Goal: Task Accomplishment & Management: Use online tool/utility

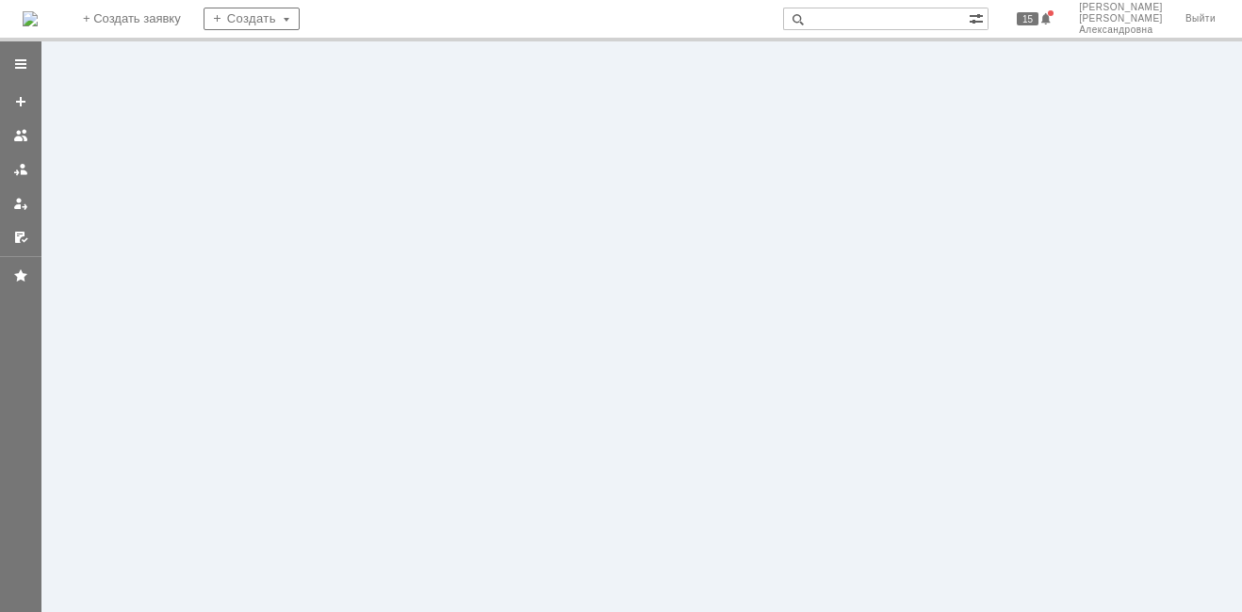
click at [27, 20] on img at bounding box center [30, 18] width 15 height 15
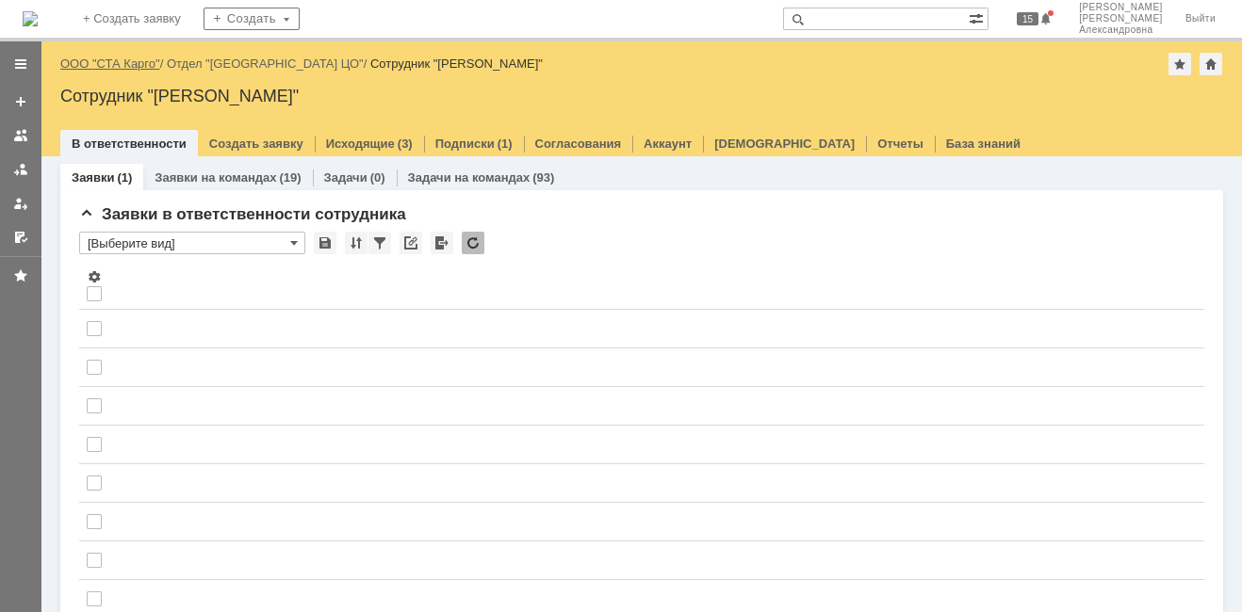
click at [133, 65] on link "ООО "СТА Карго"" at bounding box center [110, 64] width 100 height 14
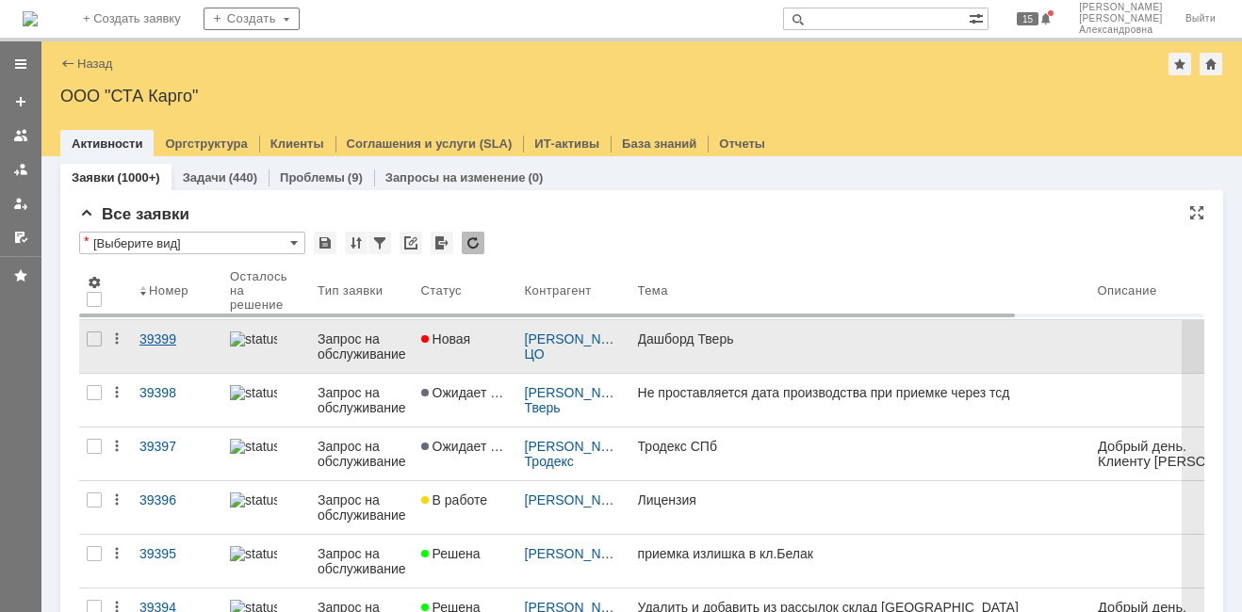
click at [136, 357] on link "39399" at bounding box center [177, 346] width 90 height 53
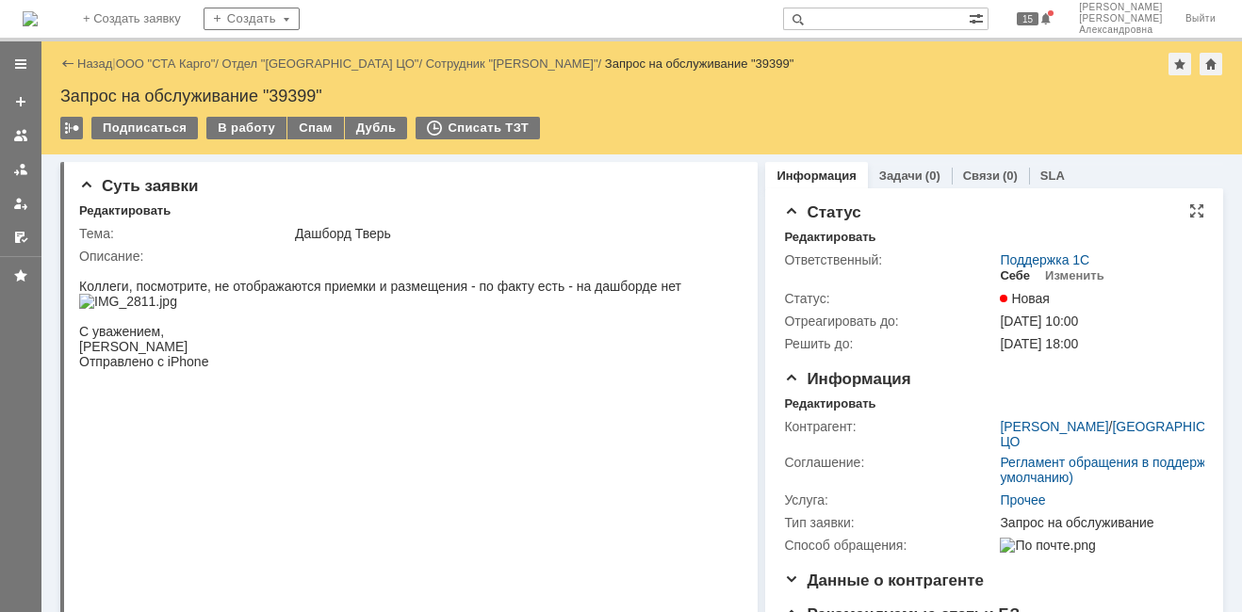
click at [1004, 270] on div "Себе" at bounding box center [1014, 275] width 30 height 15
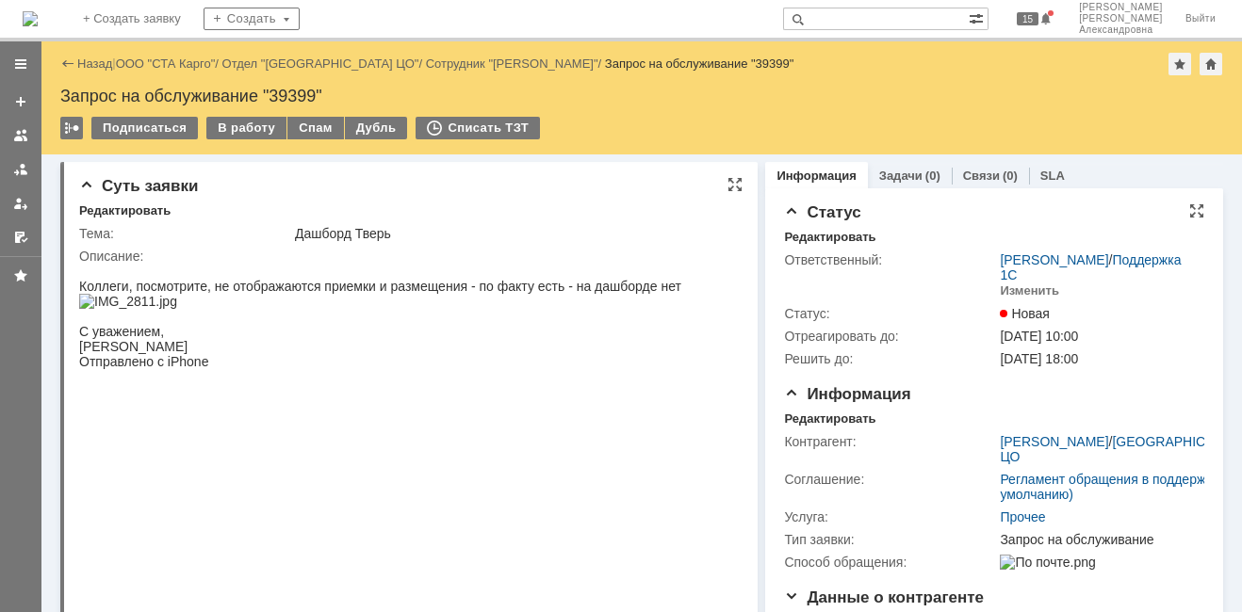
click at [177, 309] on img at bounding box center [128, 301] width 98 height 15
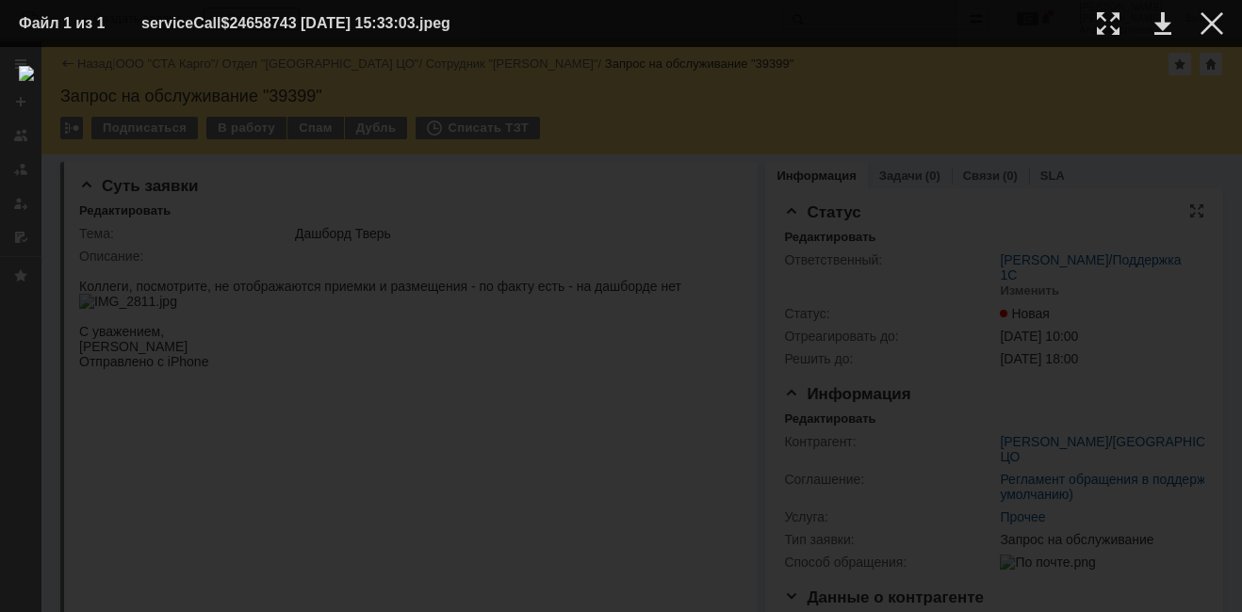
click at [567, 311] on img at bounding box center [621, 330] width 1204 height 528
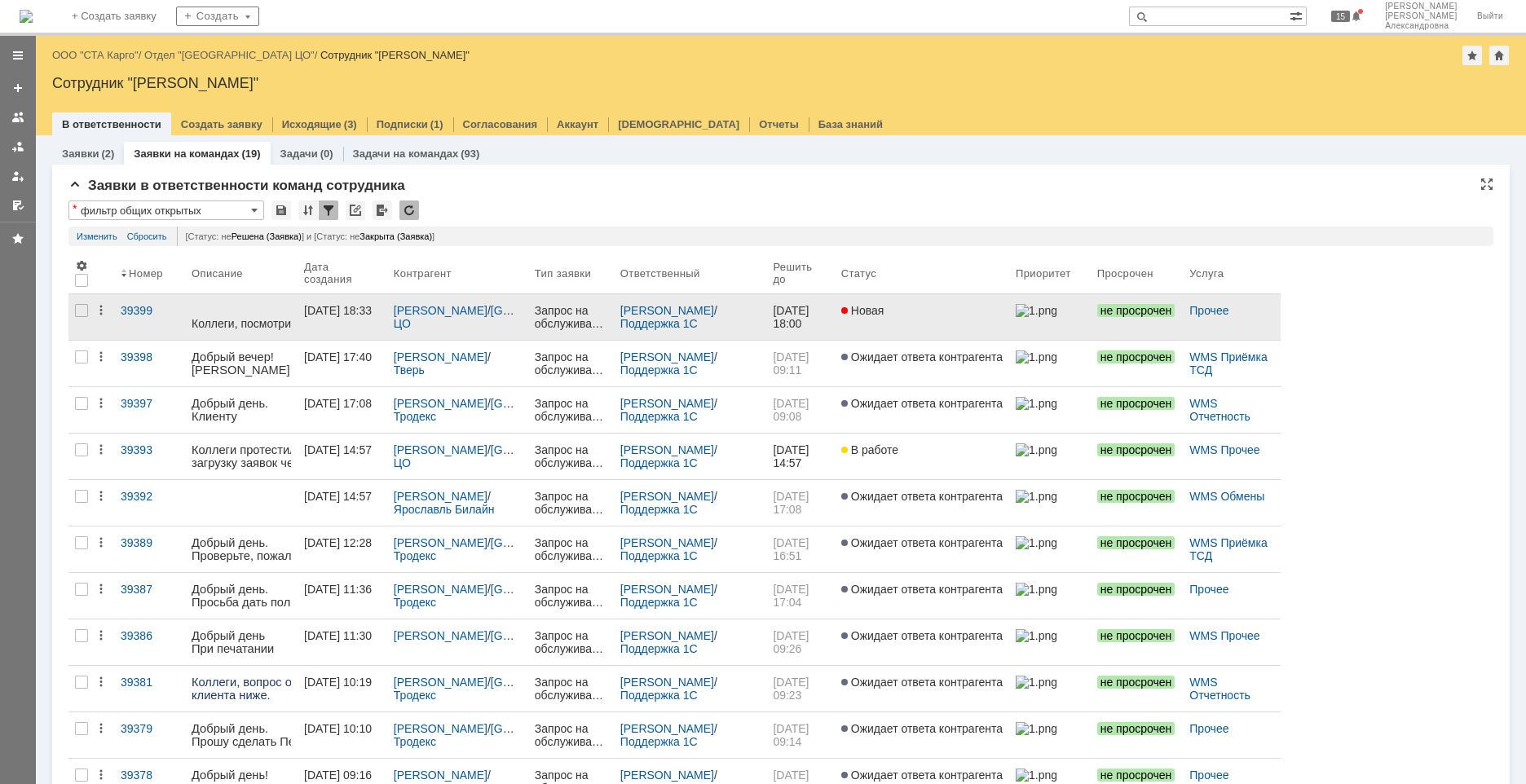
click at [274, 301] on link at bounding box center [241, 317] width 113 height 46
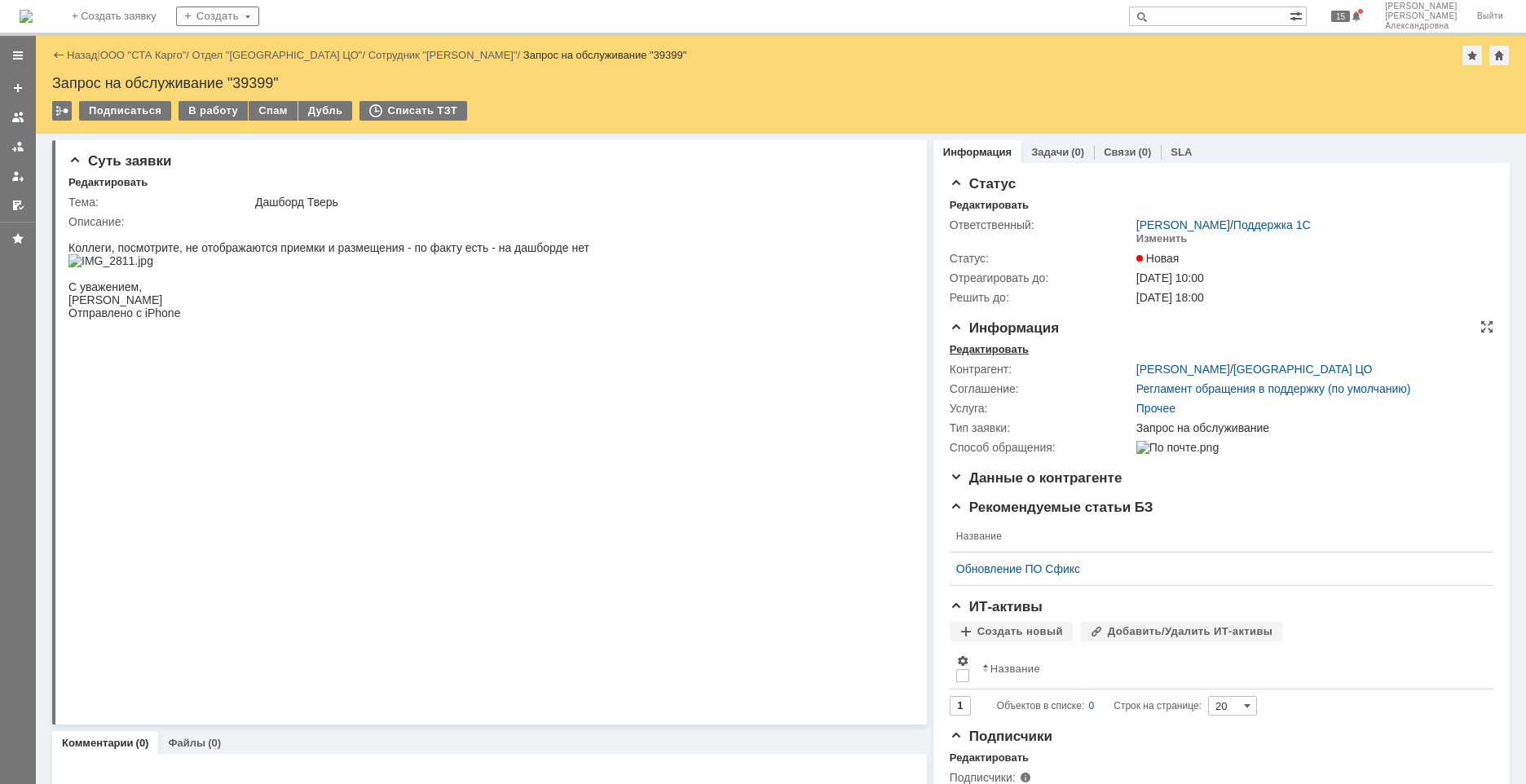
click at [1010, 348] on div "Редактировать" at bounding box center [988, 350] width 79 height 13
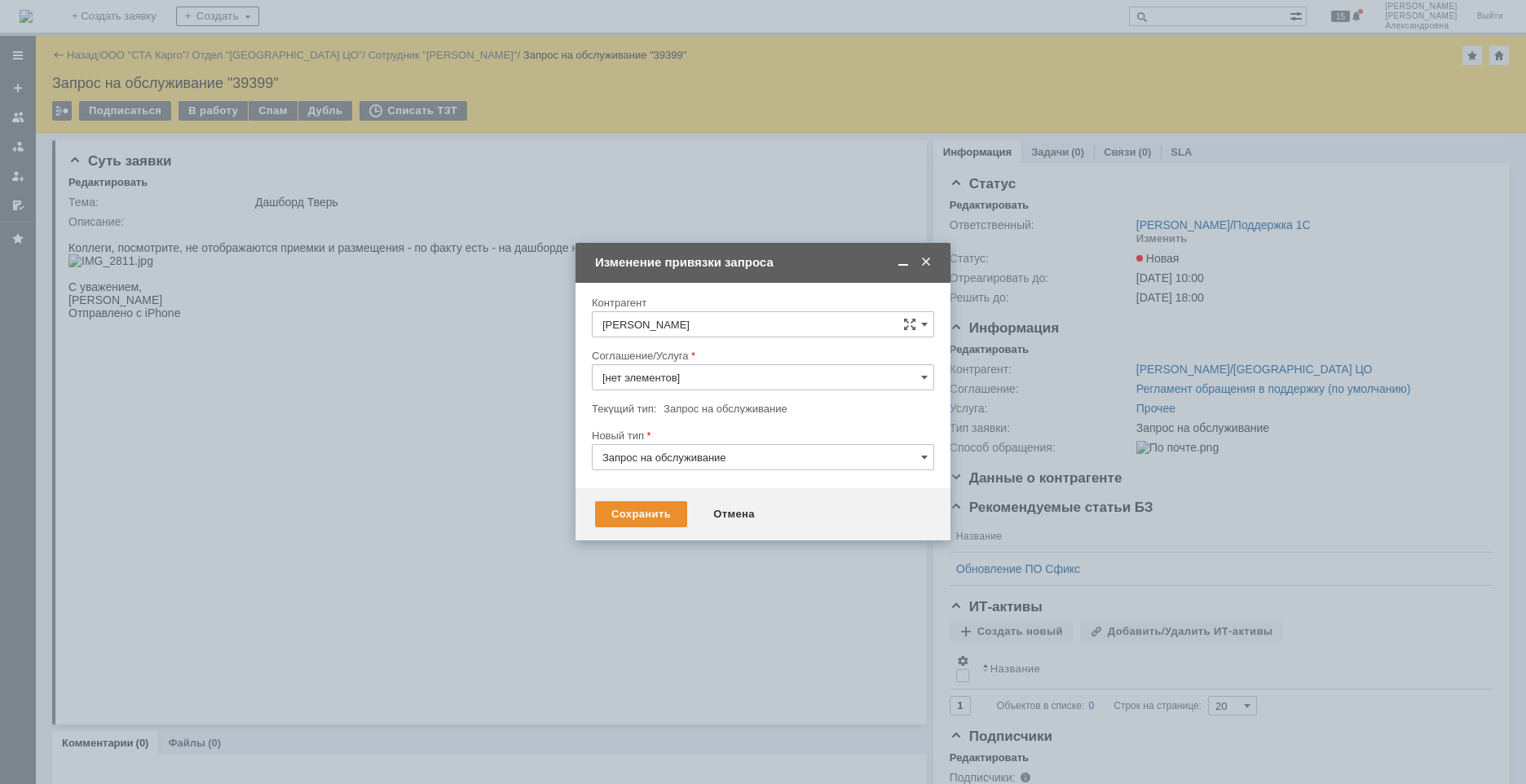
type input "Прочее"
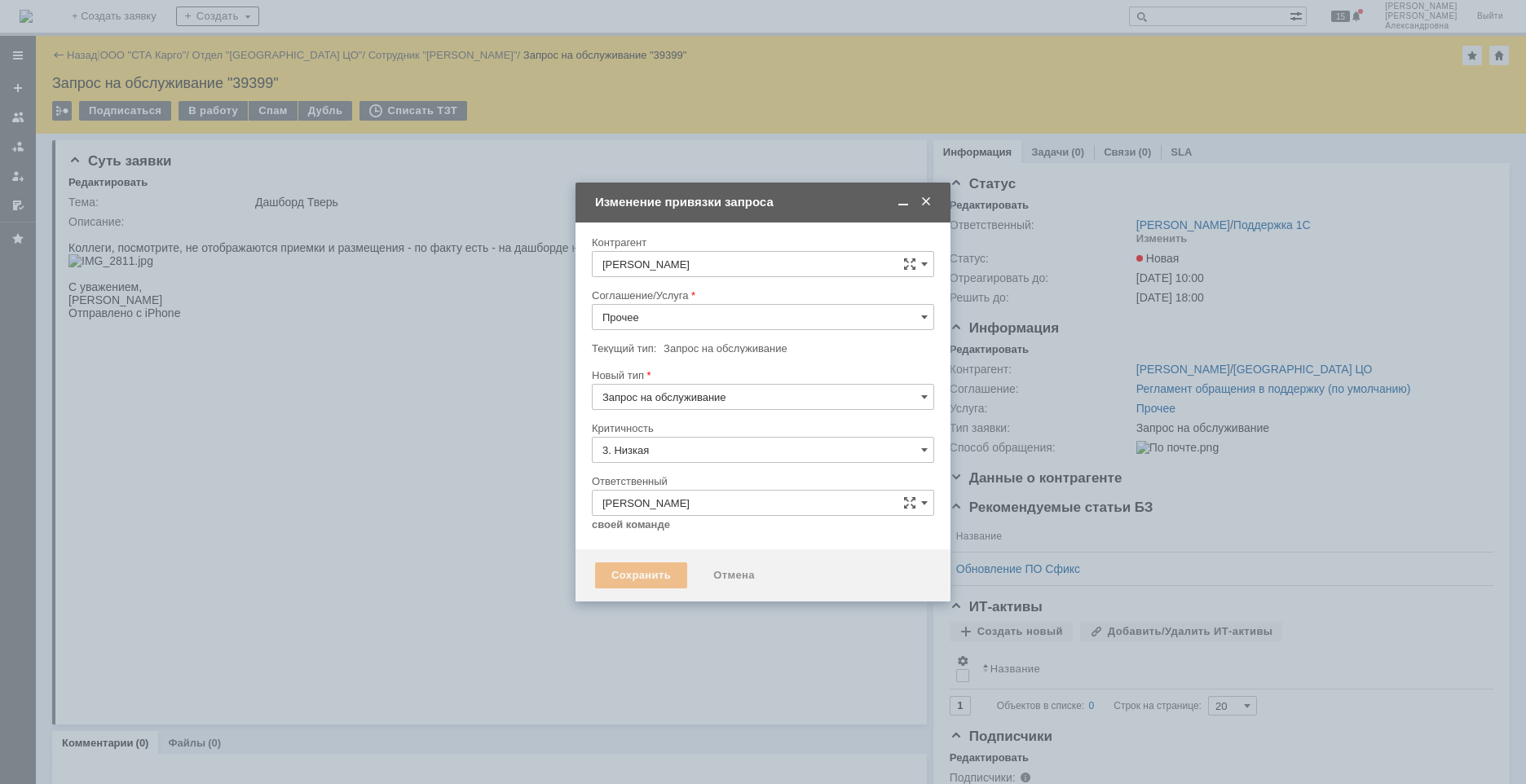
type input "[не указано]"
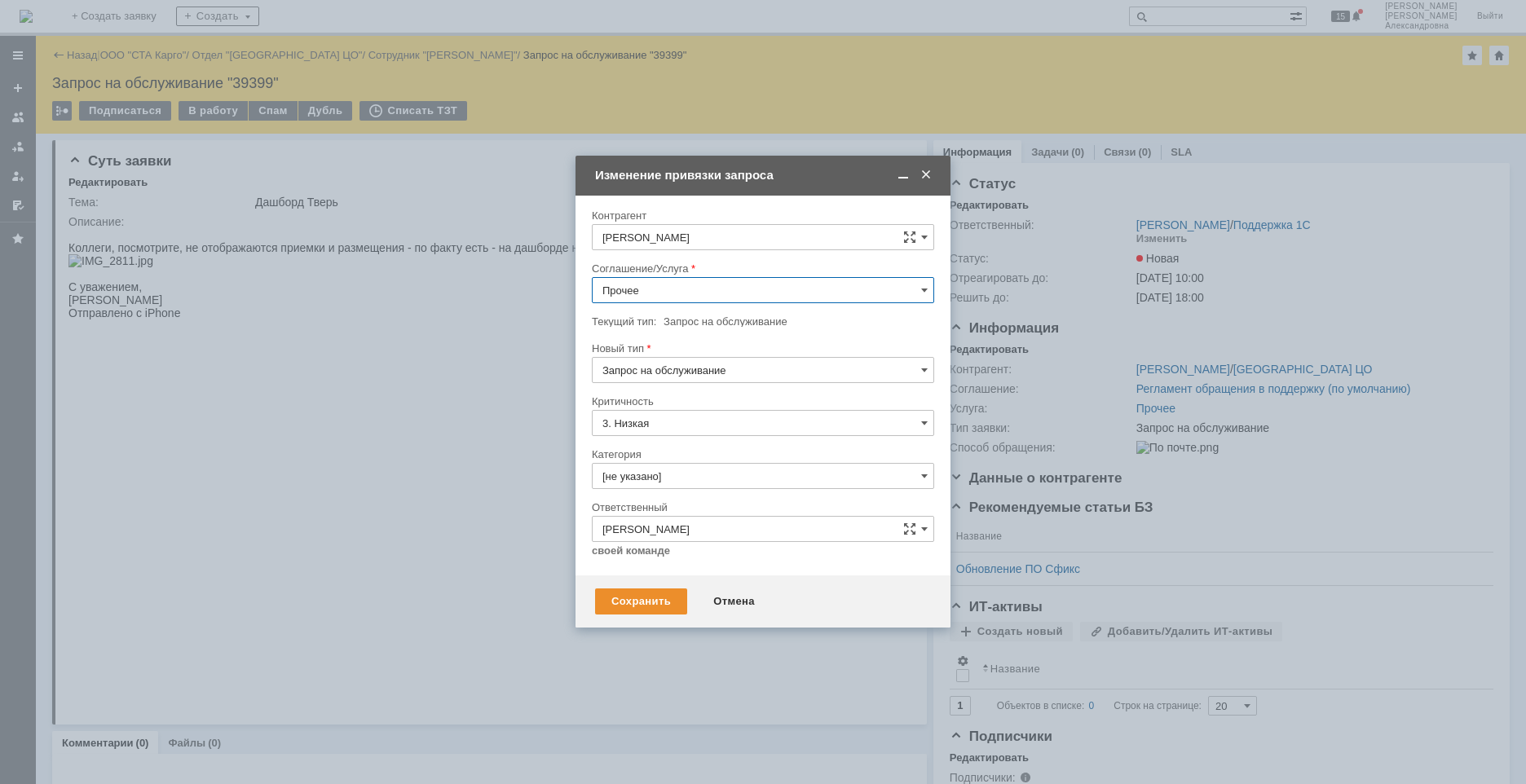
click at [931, 291] on input "Прочее" at bounding box center [763, 290] width 343 height 26
click at [680, 438] on span "WMS Прочее" at bounding box center [763, 434] width 321 height 13
type input "WMS Прочее"
click at [654, 529] on div "Сохранить" at bounding box center [641, 601] width 92 height 26
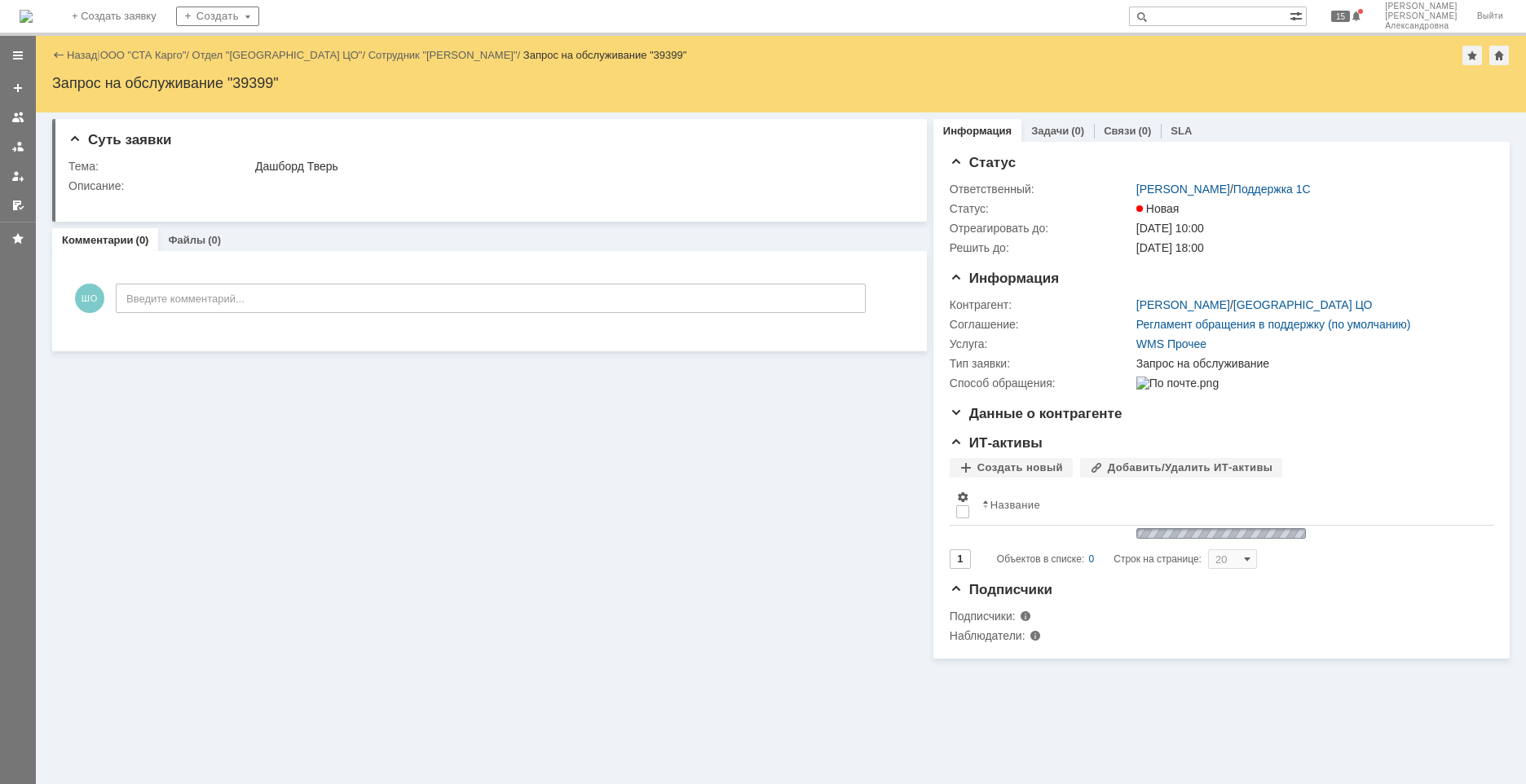
scroll to position [0, 0]
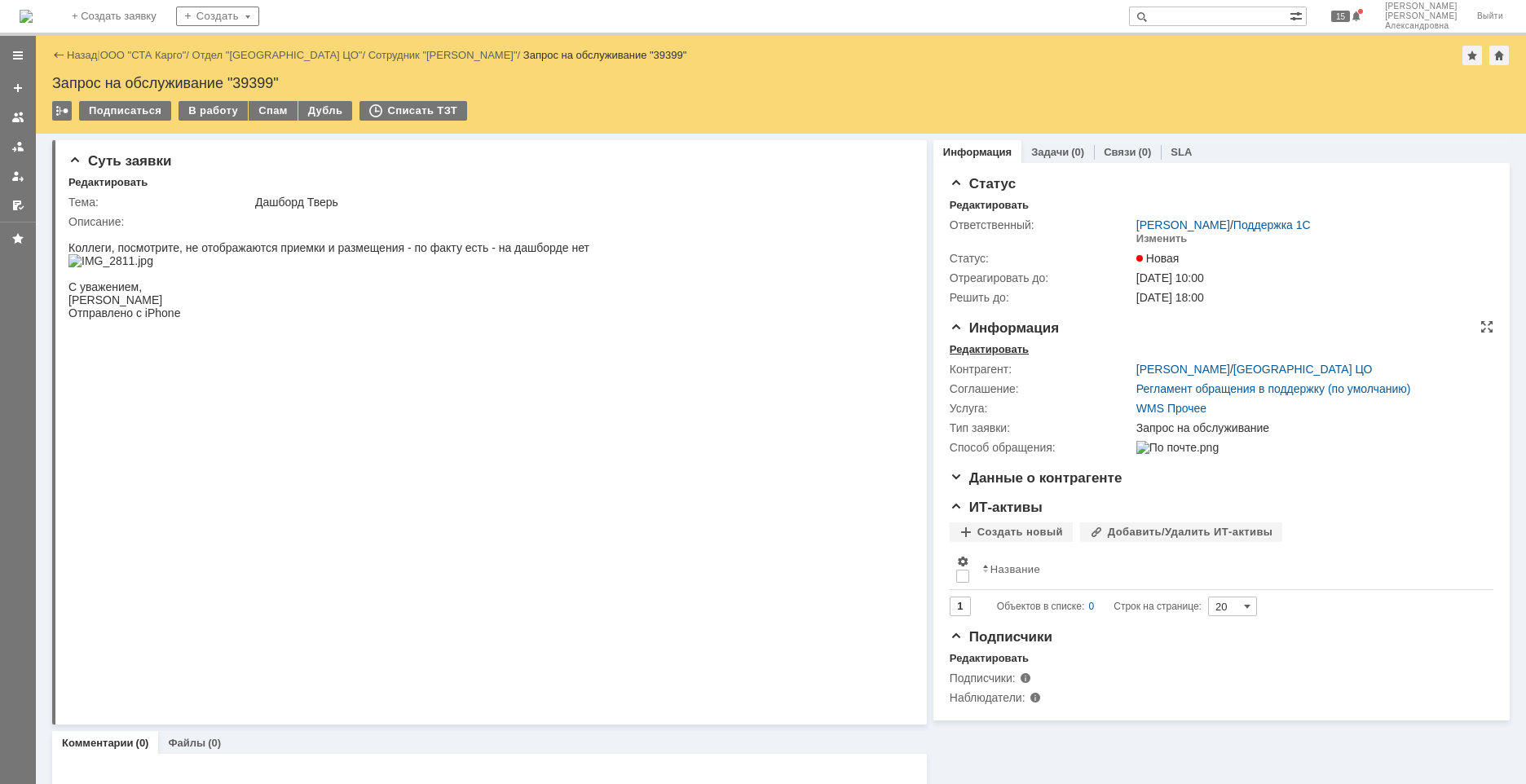
click at [991, 351] on div "Редактировать" at bounding box center [988, 350] width 79 height 13
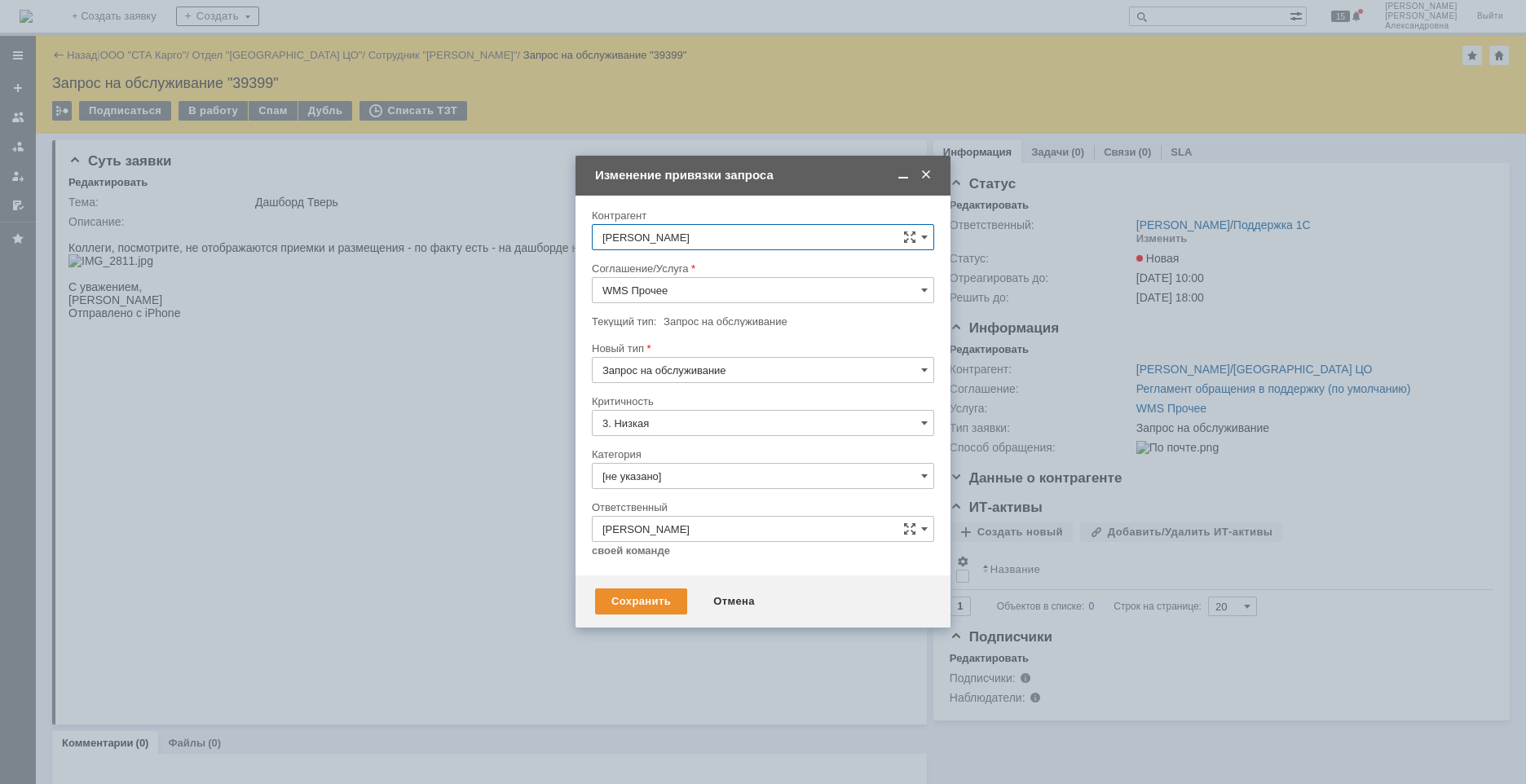
click at [929, 176] on span at bounding box center [926, 175] width 16 height 15
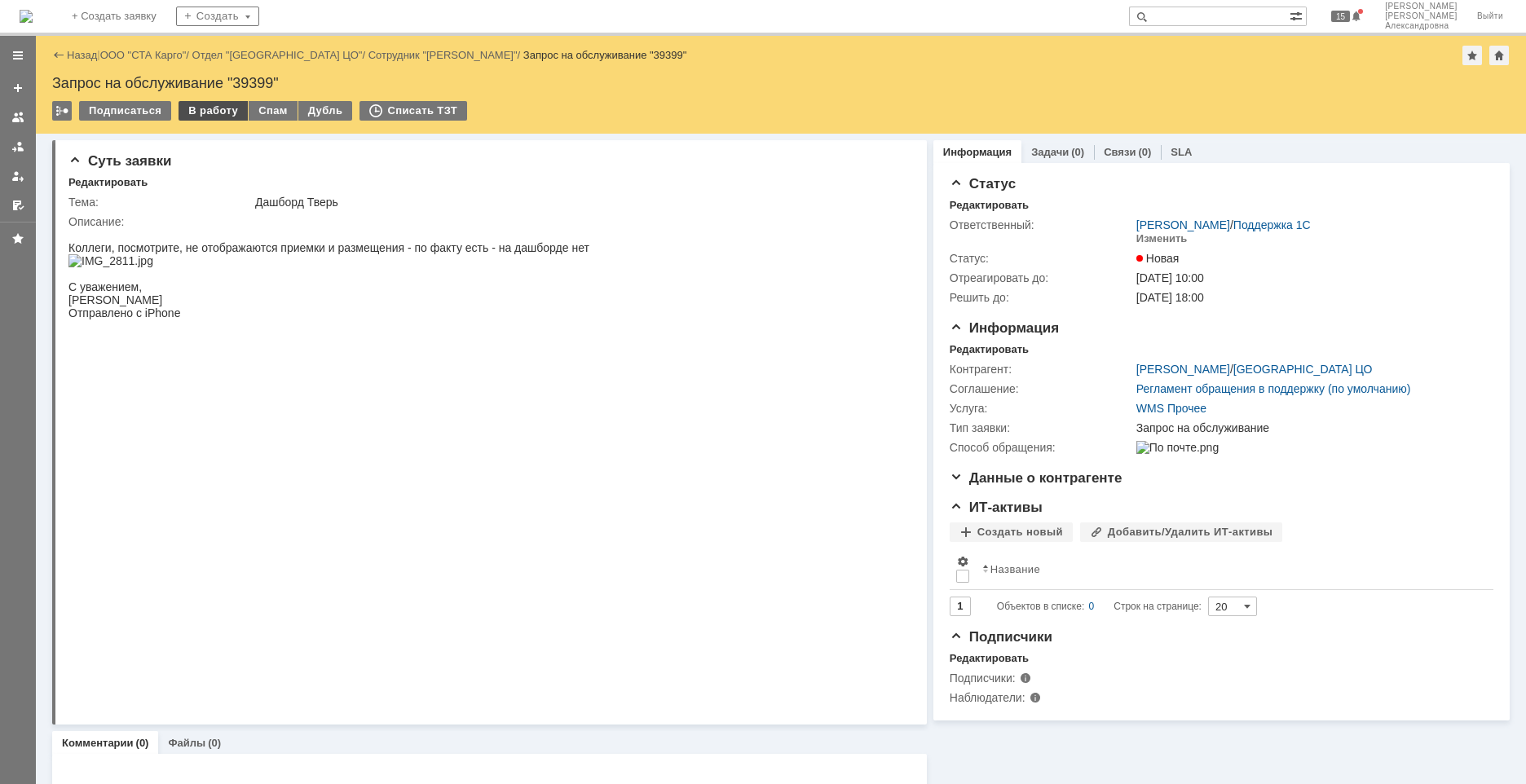
click at [211, 108] on div "В работу" at bounding box center [213, 111] width 69 height 20
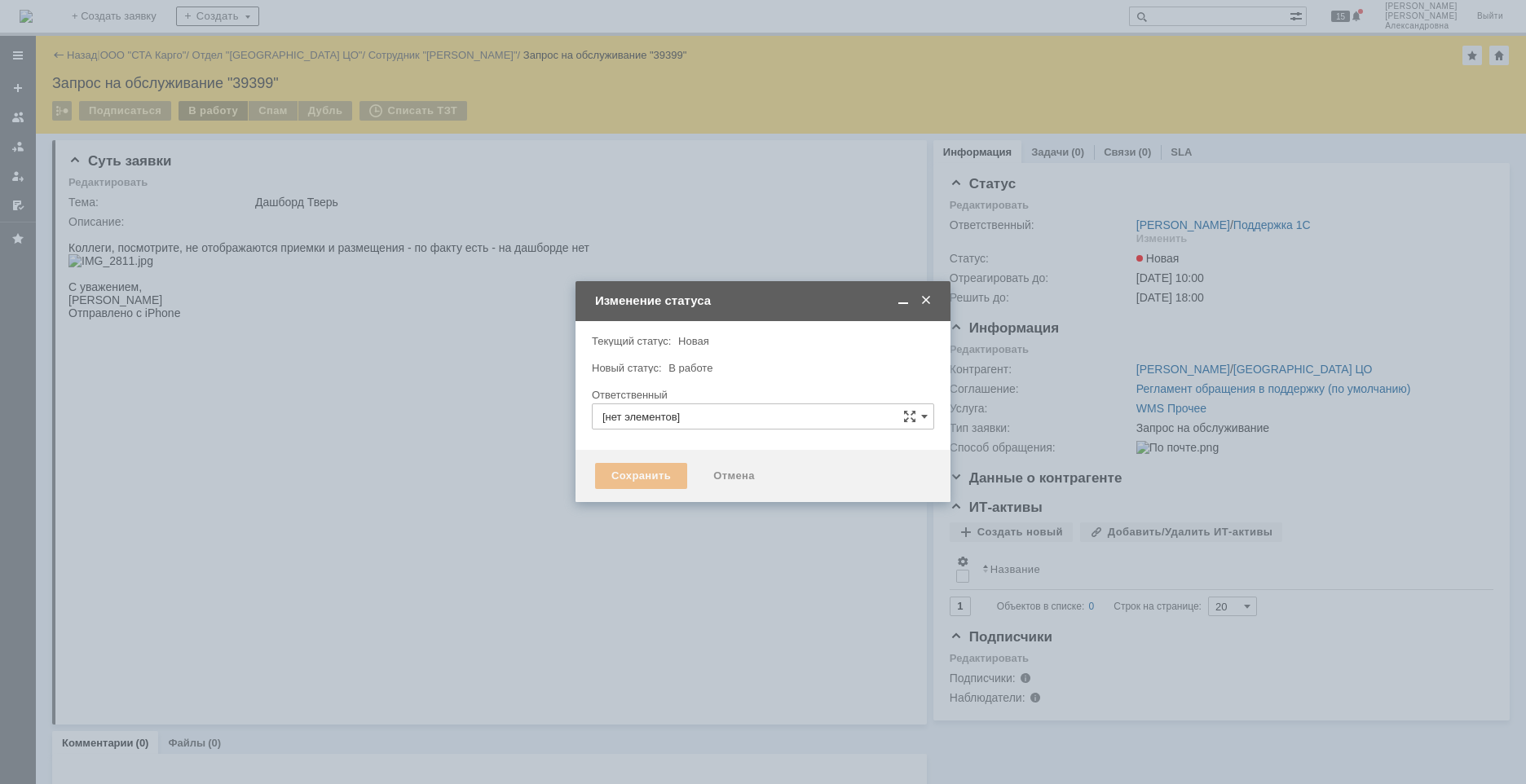
type input "[PERSON_NAME]"
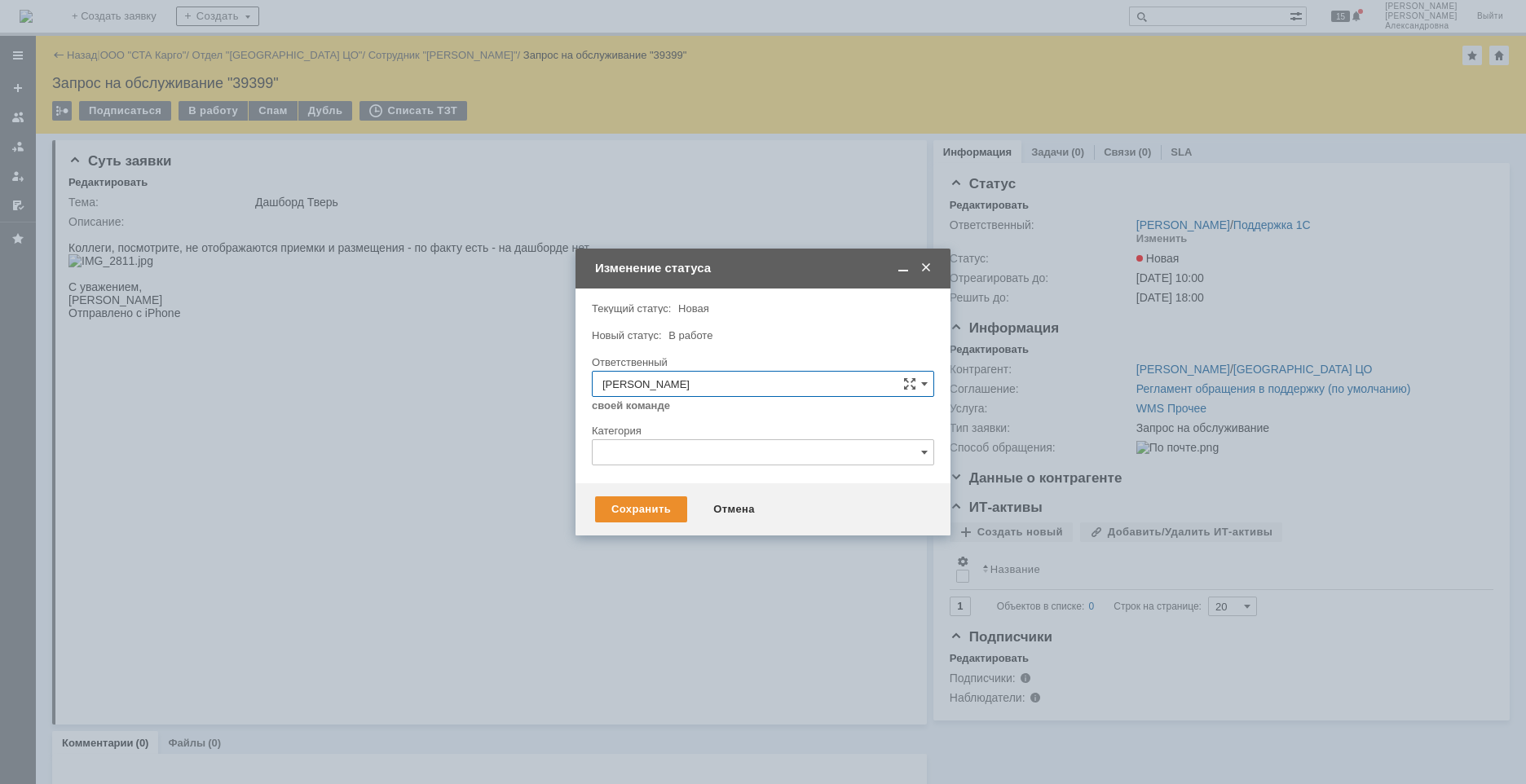
click at [626, 439] on div "Категория" at bounding box center [763, 432] width 343 height 16
click at [626, 448] on input "text" at bounding box center [763, 453] width 343 height 26
click at [680, 529] on span "Изменение" at bounding box center [763, 536] width 321 height 13
click at [740, 452] on input "Изменение" at bounding box center [763, 453] width 343 height 26
click at [672, 529] on span "Консультация пользователя" at bounding box center [763, 562] width 321 height 13
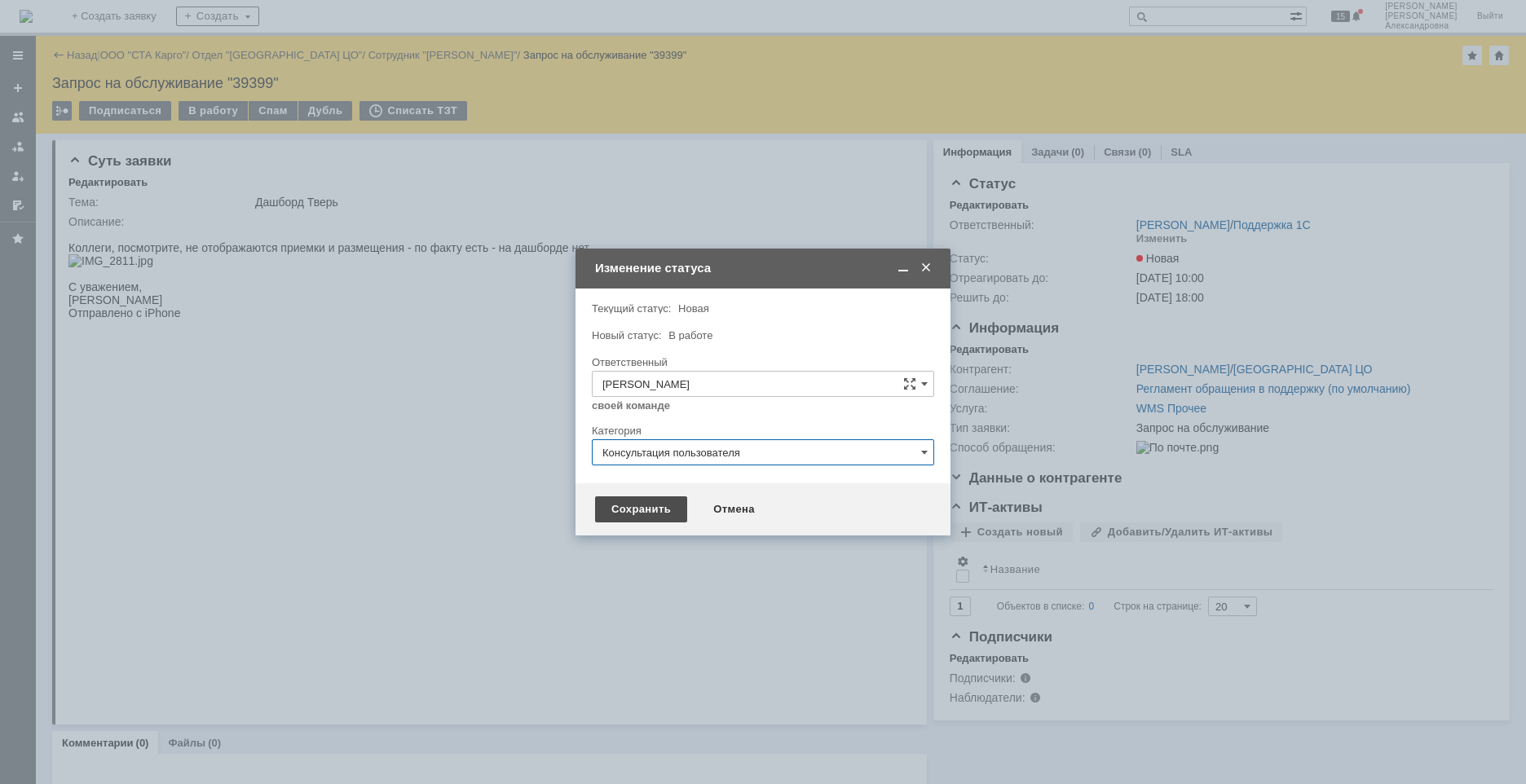
type input "Консультация пользователя"
click at [643, 511] on div "Сохранить" at bounding box center [641, 510] width 92 height 26
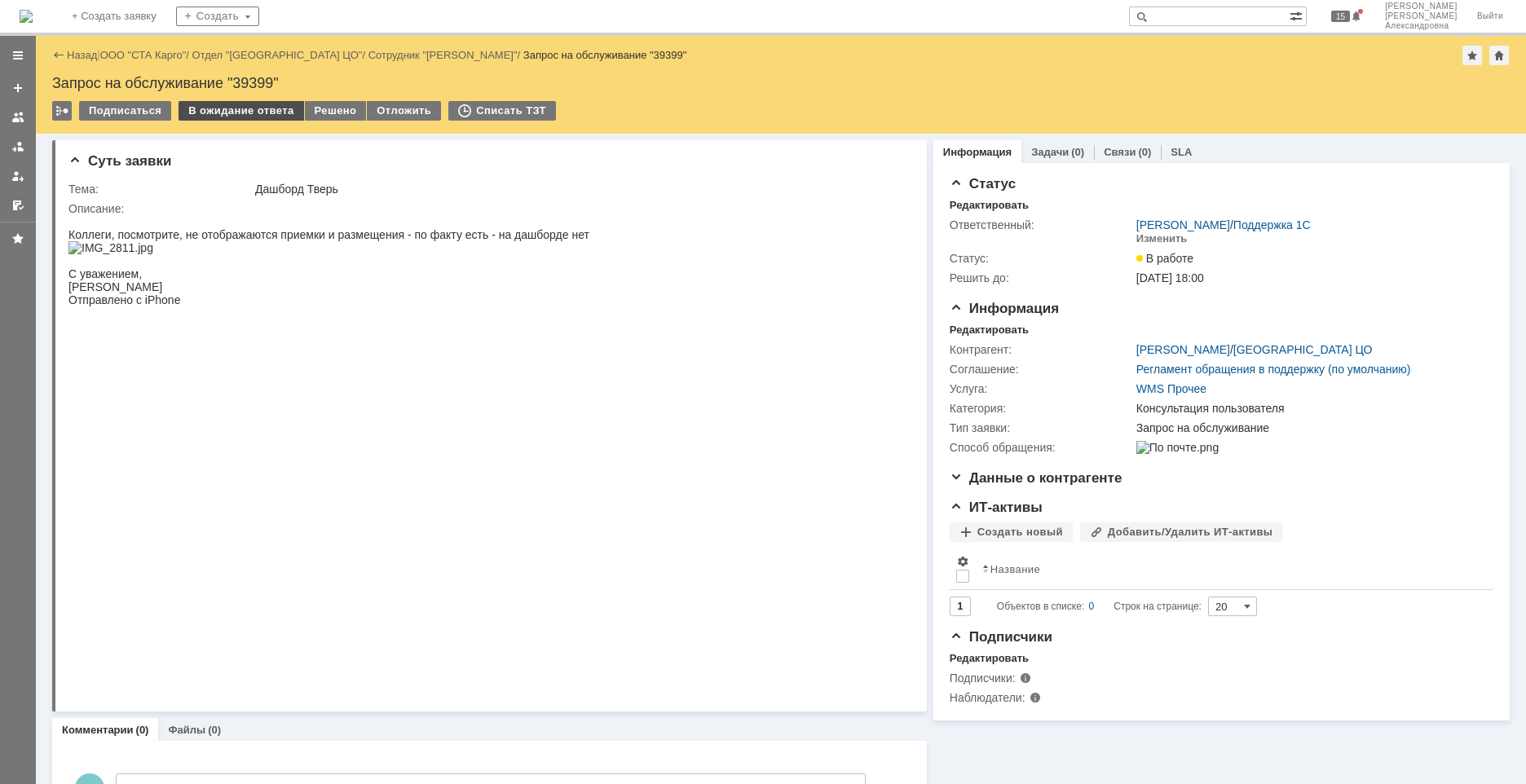
click at [237, 114] on div "В ожидание ответа" at bounding box center [241, 111] width 125 height 20
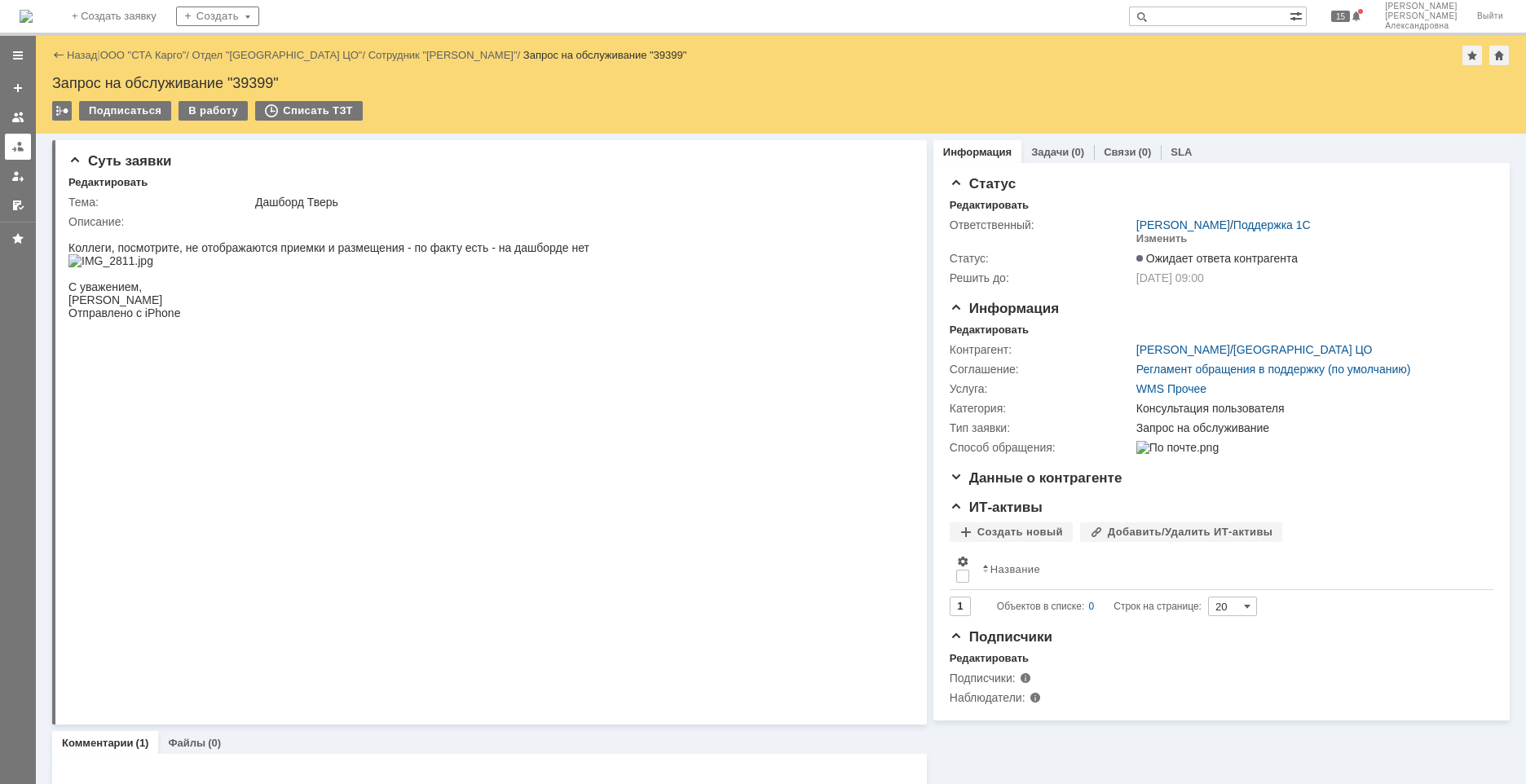
click at [23, 151] on div at bounding box center [17, 146] width 13 height 13
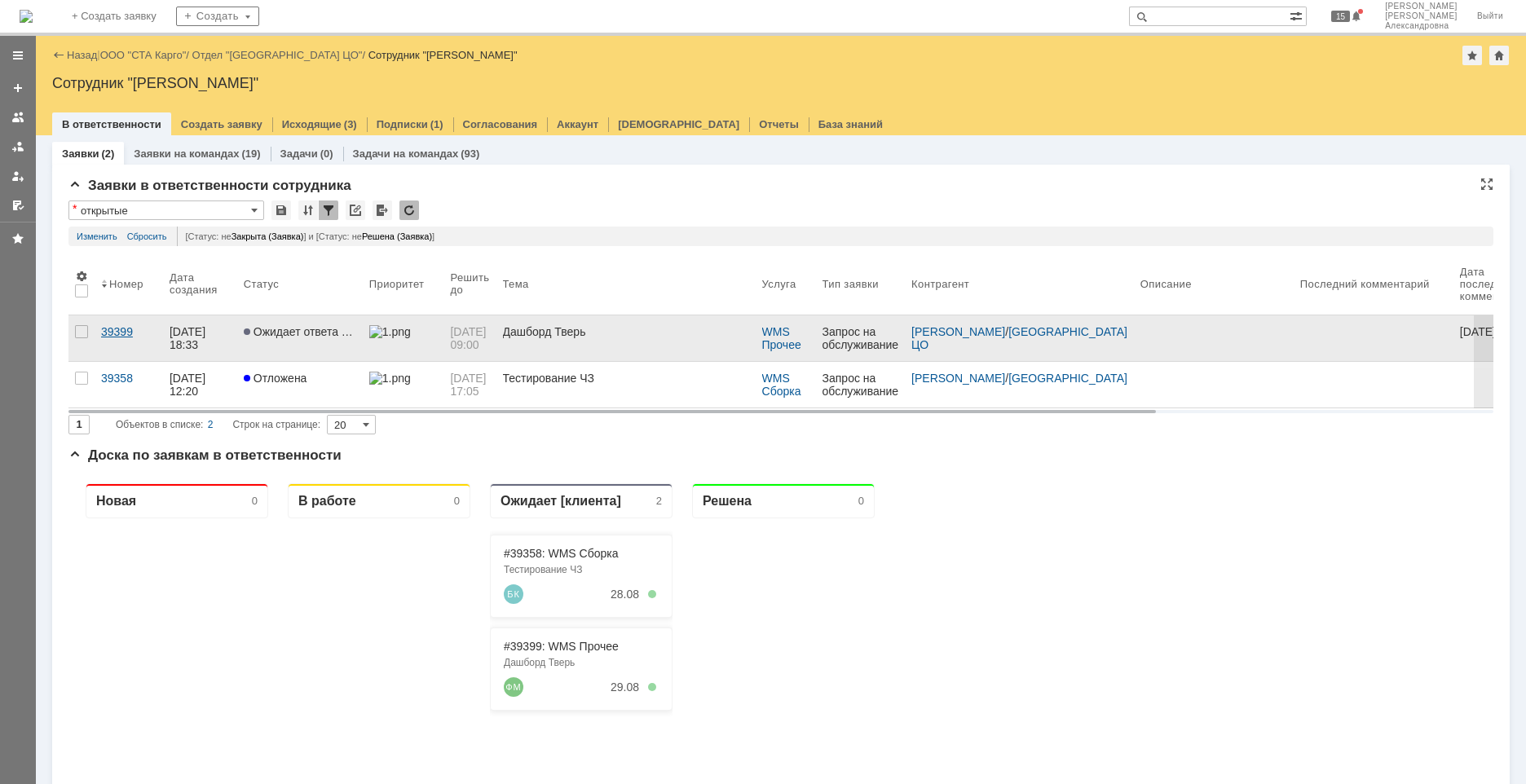
click at [141, 344] on link "39399" at bounding box center [128, 338] width 68 height 46
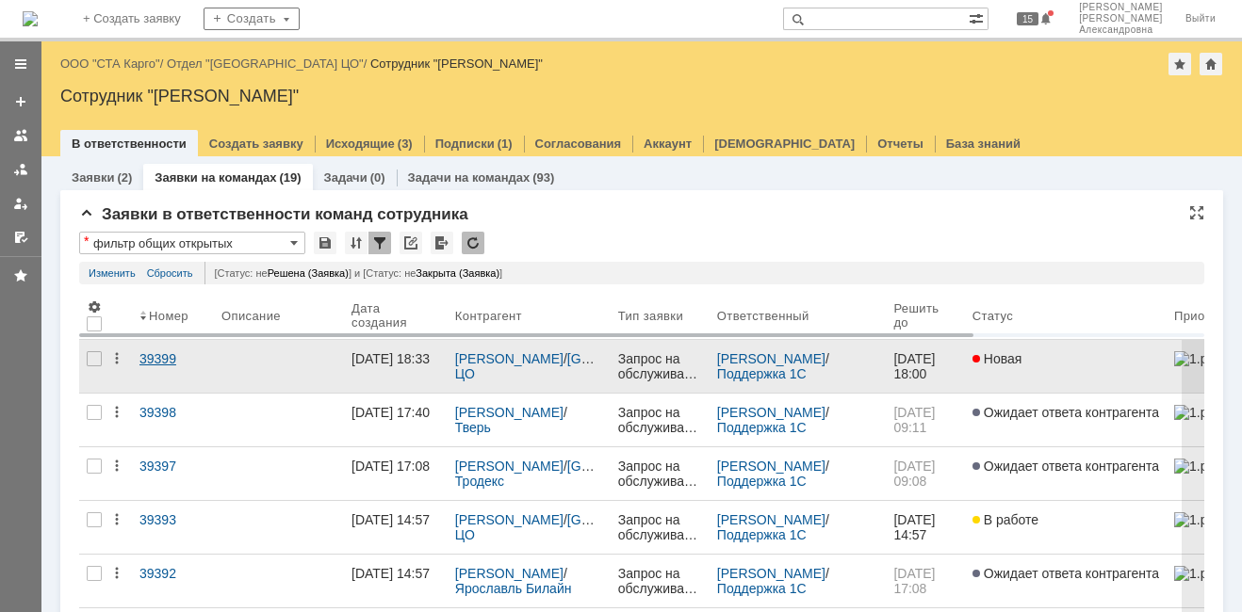
click at [149, 370] on link "39399" at bounding box center [173, 366] width 82 height 53
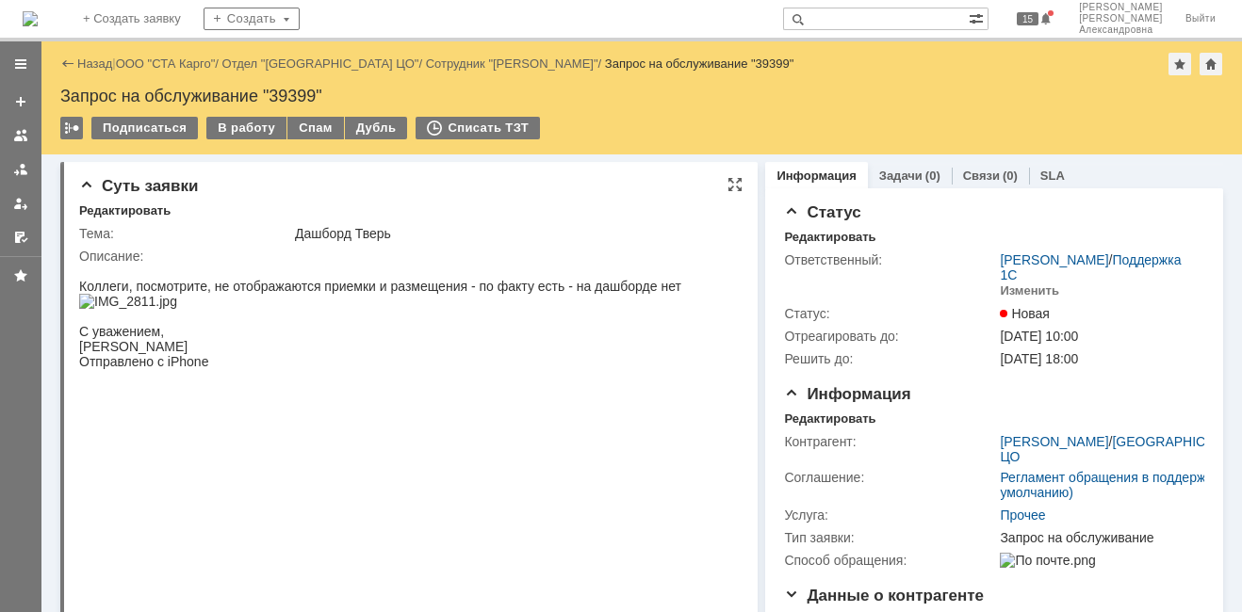
click at [177, 309] on img at bounding box center [128, 301] width 98 height 15
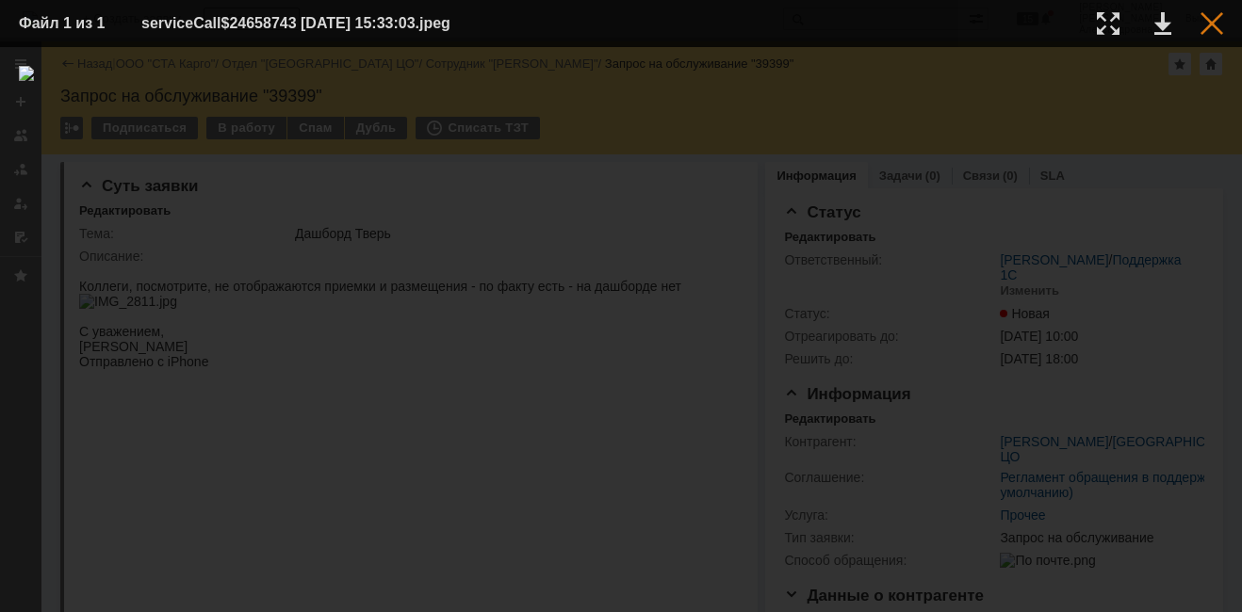
click at [1215, 19] on div at bounding box center [1211, 23] width 23 height 23
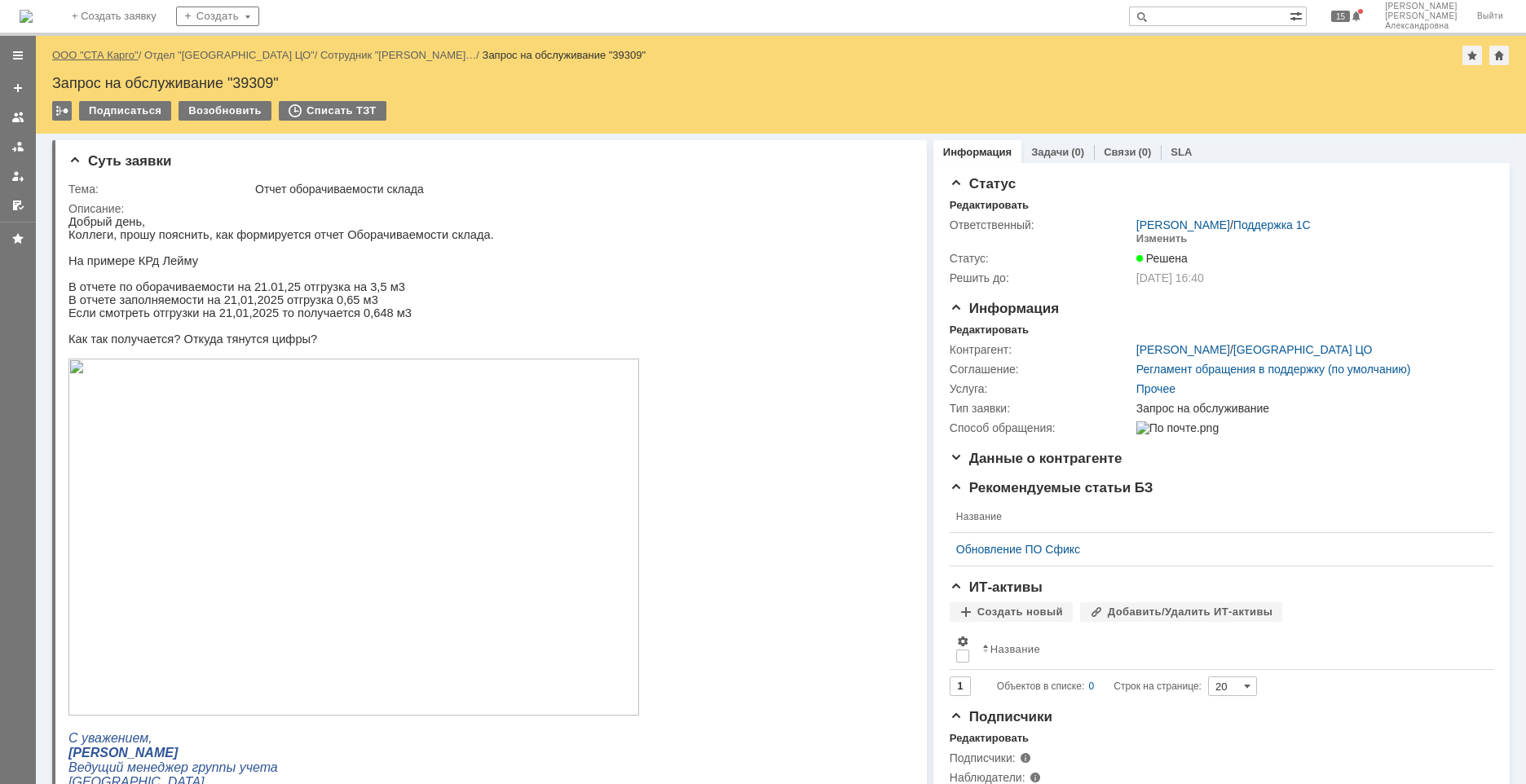
click at [119, 55] on link "ООО "СТА Карго"" at bounding box center [95, 55] width 87 height 12
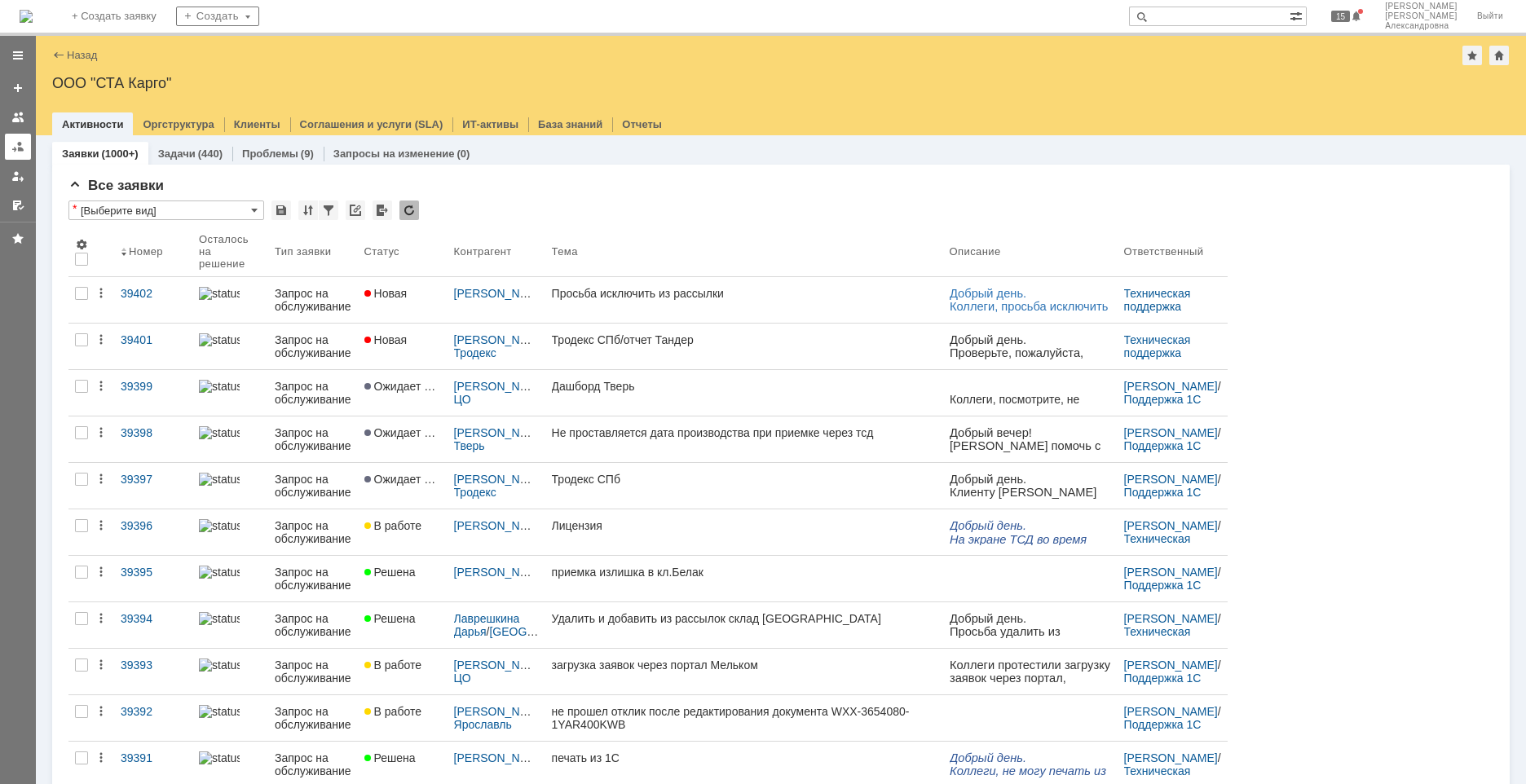
click at [21, 146] on div at bounding box center [17, 146] width 13 height 13
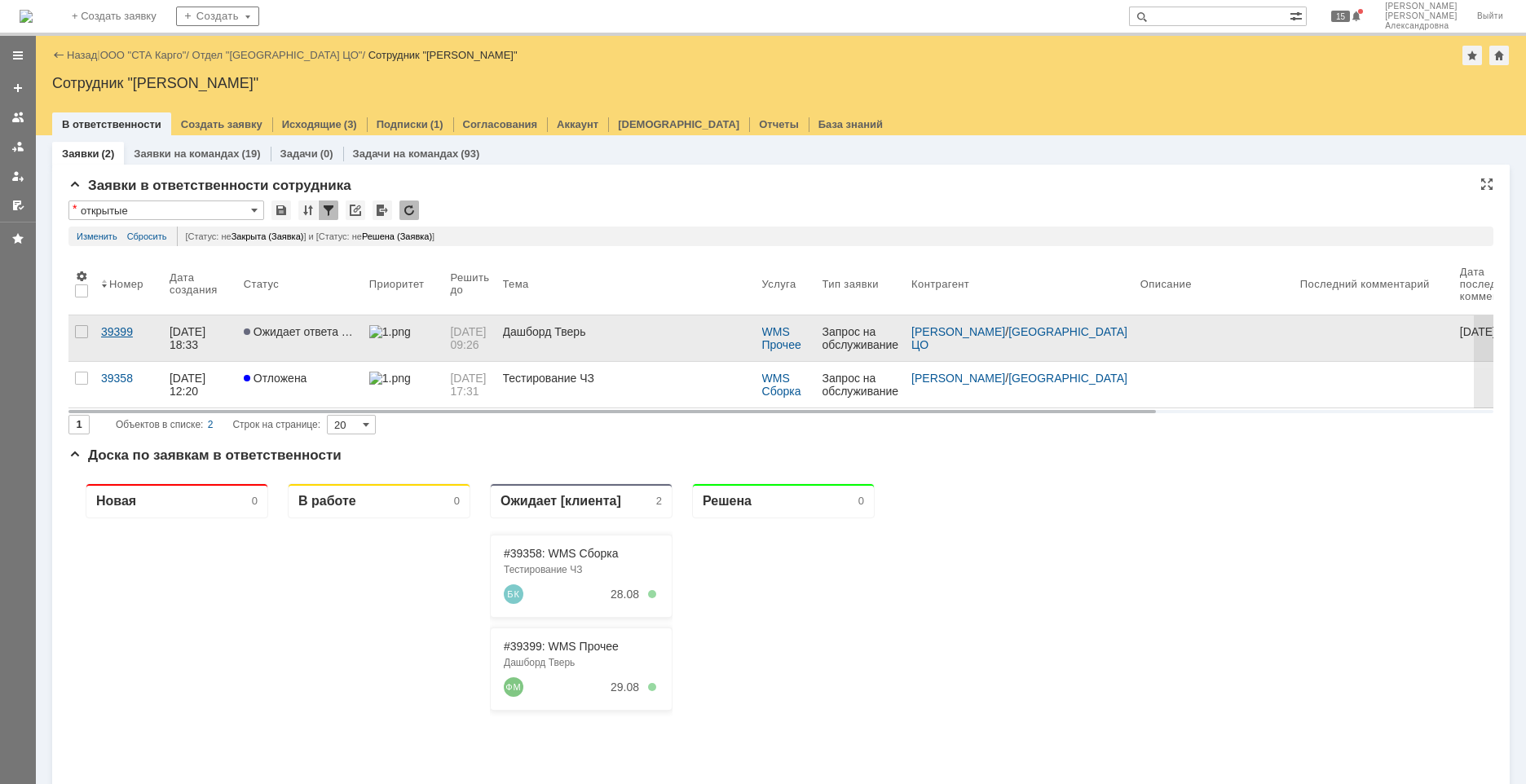
click at [151, 344] on link "39399" at bounding box center [128, 338] width 68 height 46
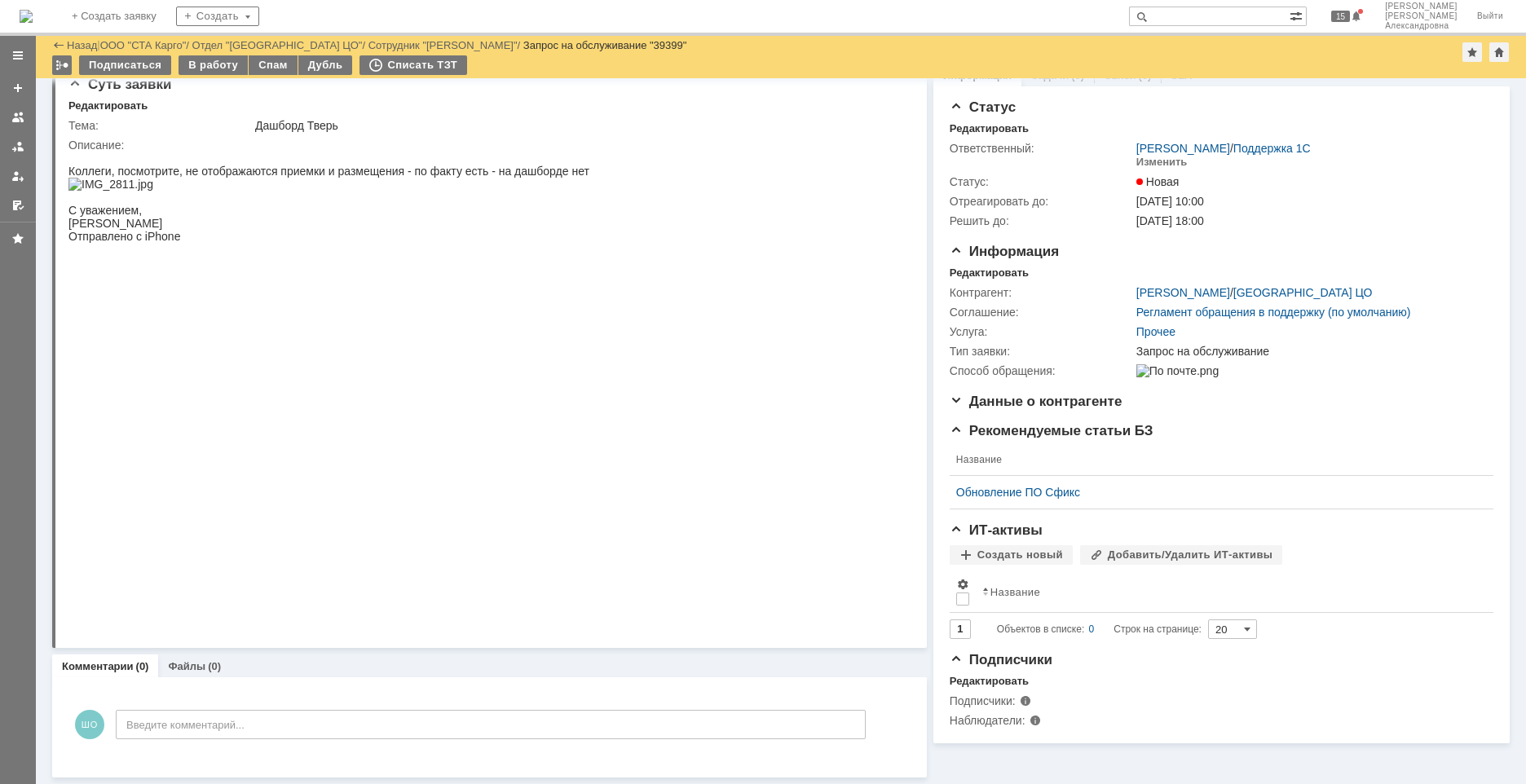
scroll to position [22, 0]
click at [21, 141] on div at bounding box center [17, 146] width 13 height 13
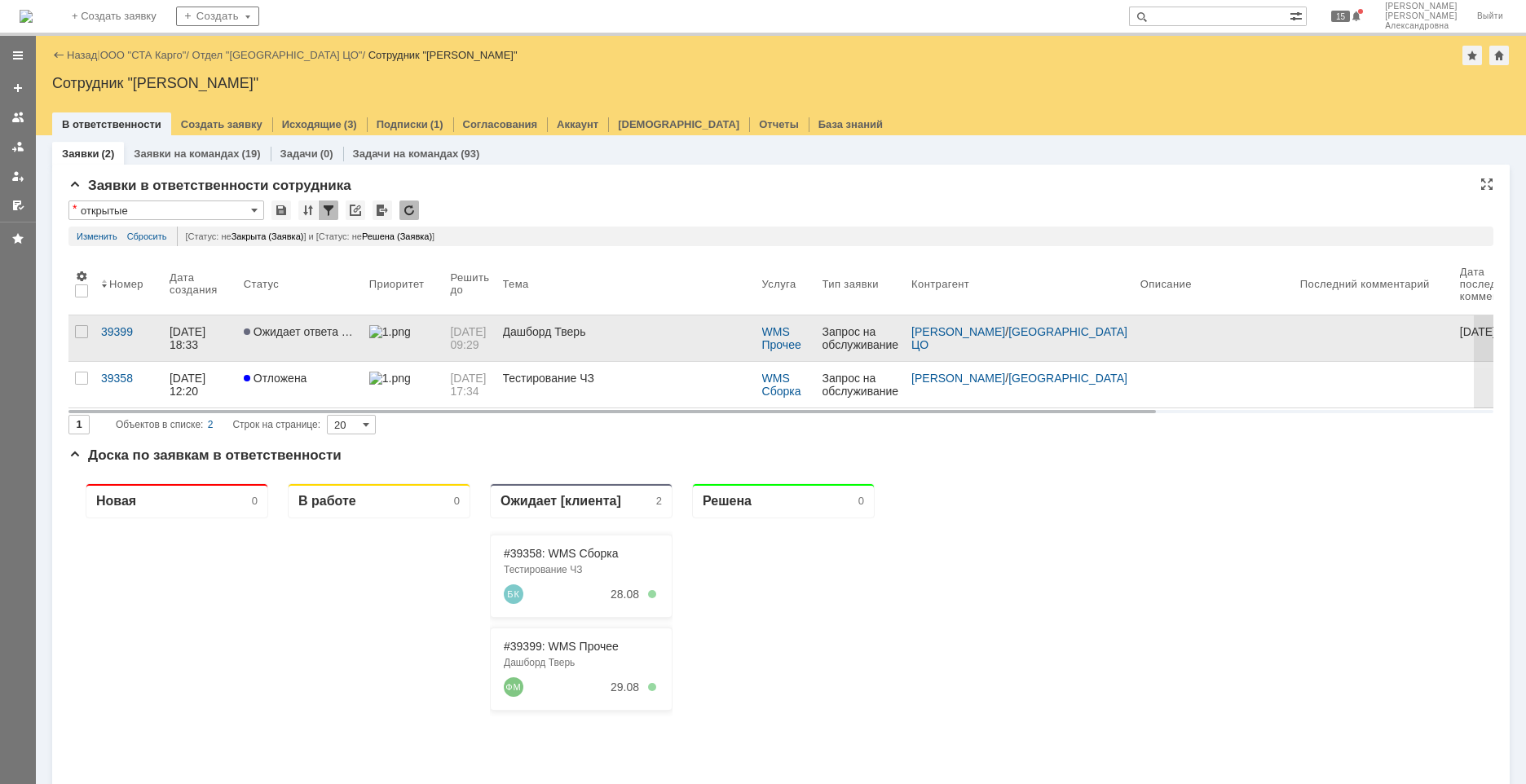
click at [303, 346] on link "Ожидает ответа контрагента" at bounding box center [299, 338] width 126 height 46
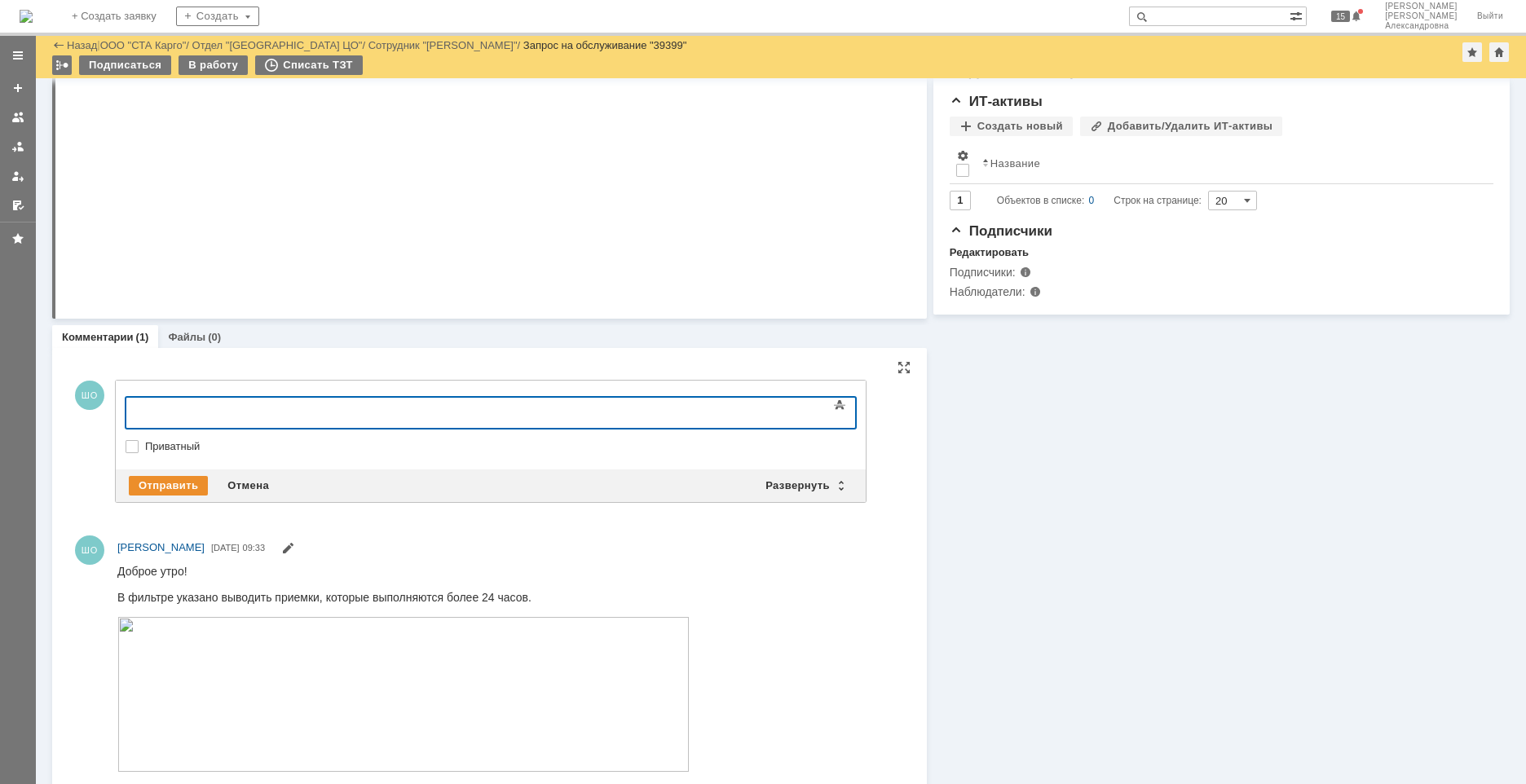
scroll to position [379, 0]
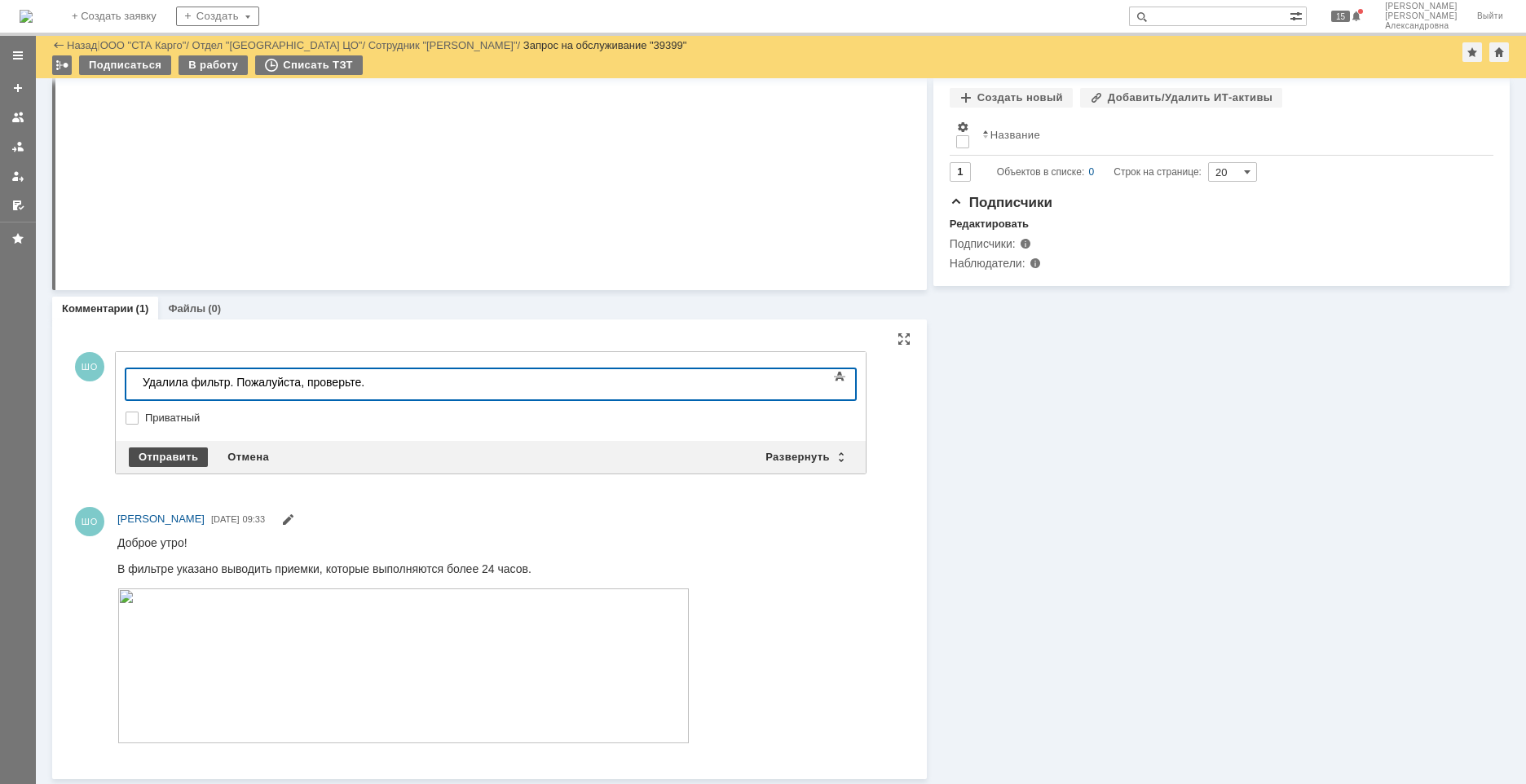
click at [159, 459] on div "Отправить" at bounding box center [168, 457] width 79 height 20
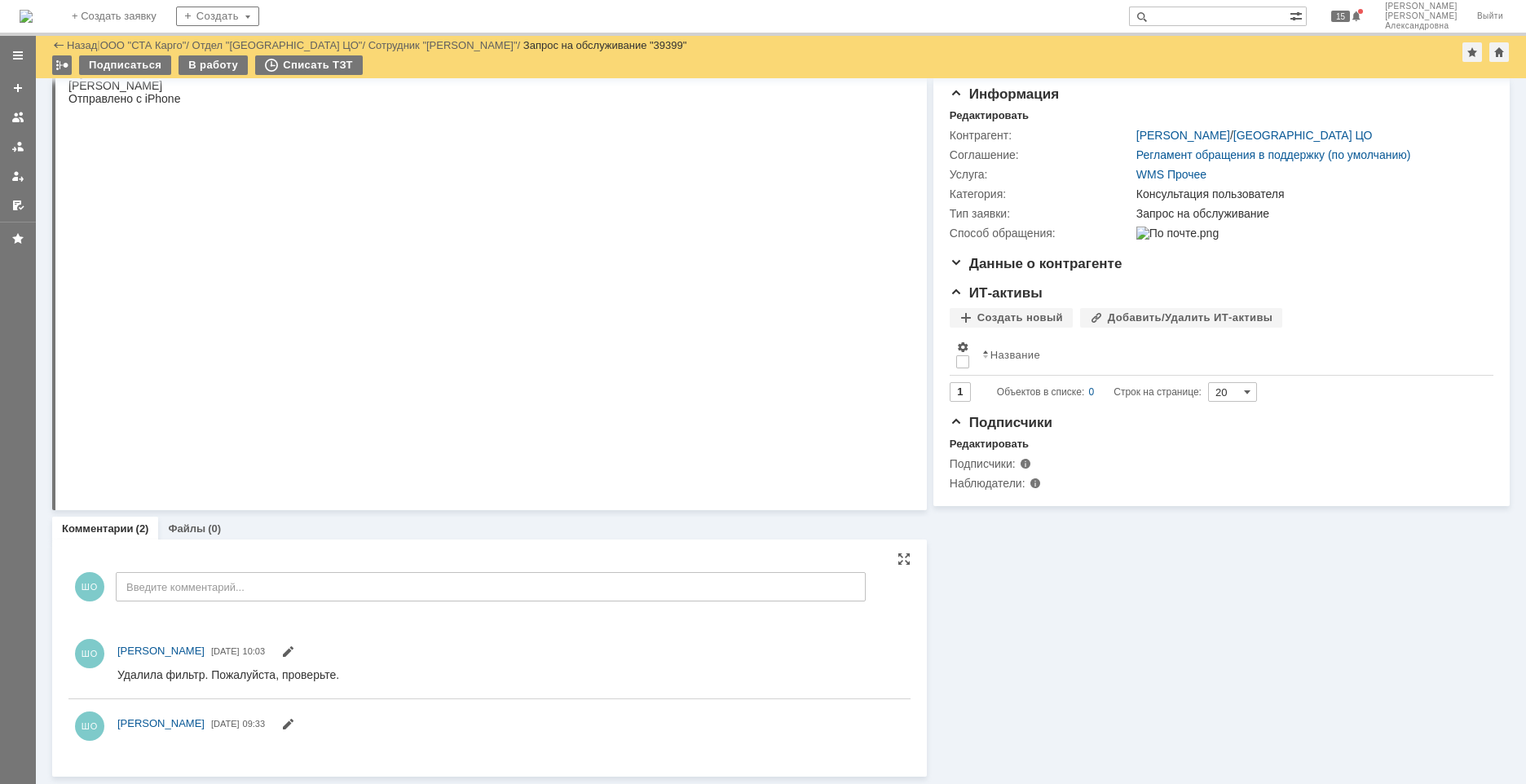
scroll to position [366, 0]
